Goal: Navigation & Orientation: Find specific page/section

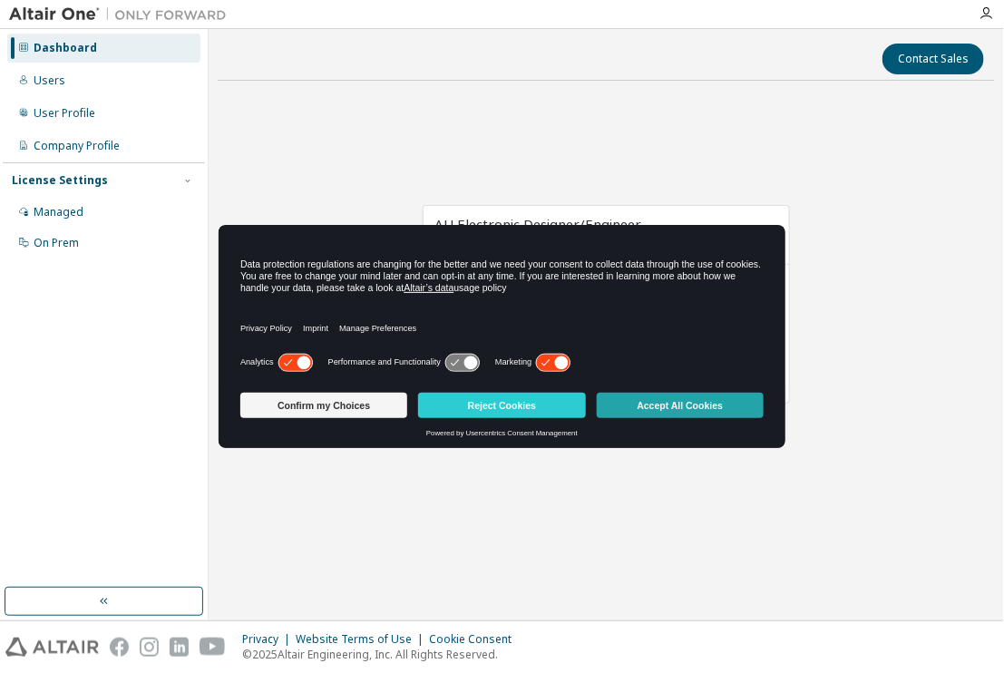
click at [681, 397] on button "Accept All Cookies" at bounding box center [680, 405] width 167 height 25
